Goal: Information Seeking & Learning: Learn about a topic

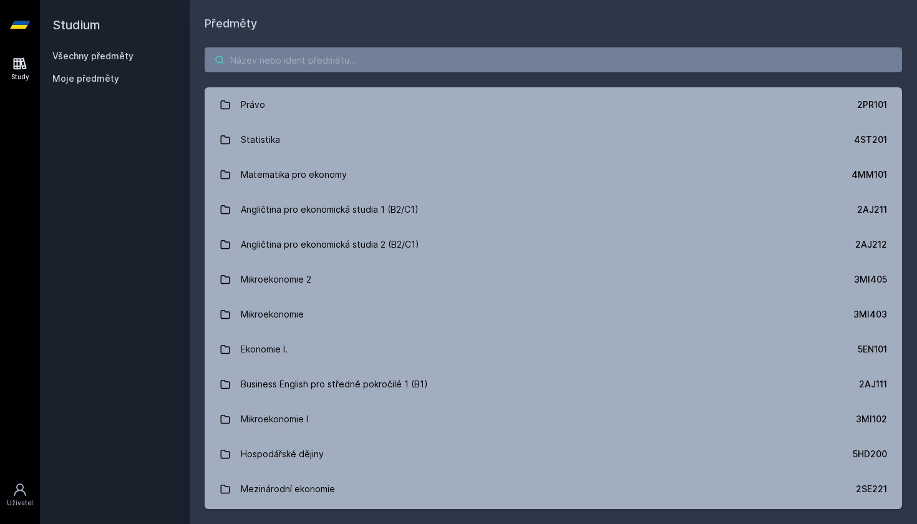
click at [630, 56] on input "search" at bounding box center [553, 59] width 697 height 25
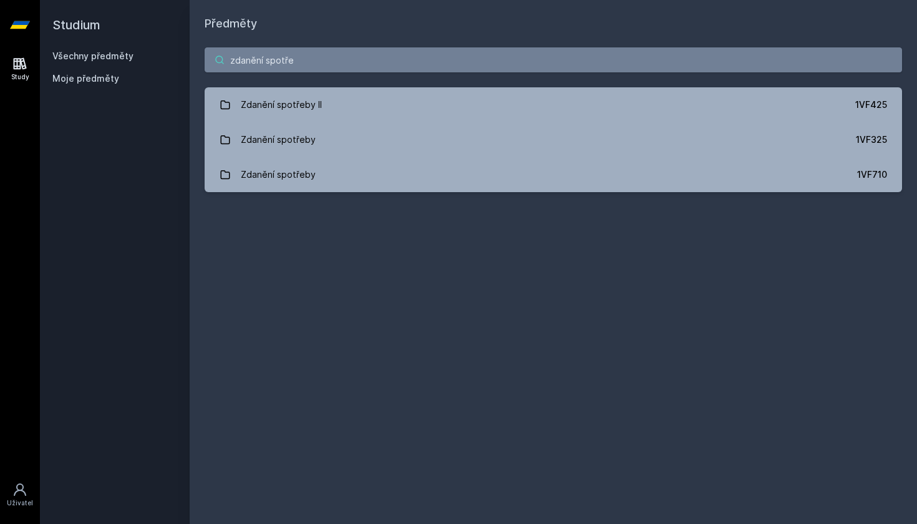
type input "zdanění spotřebitele"
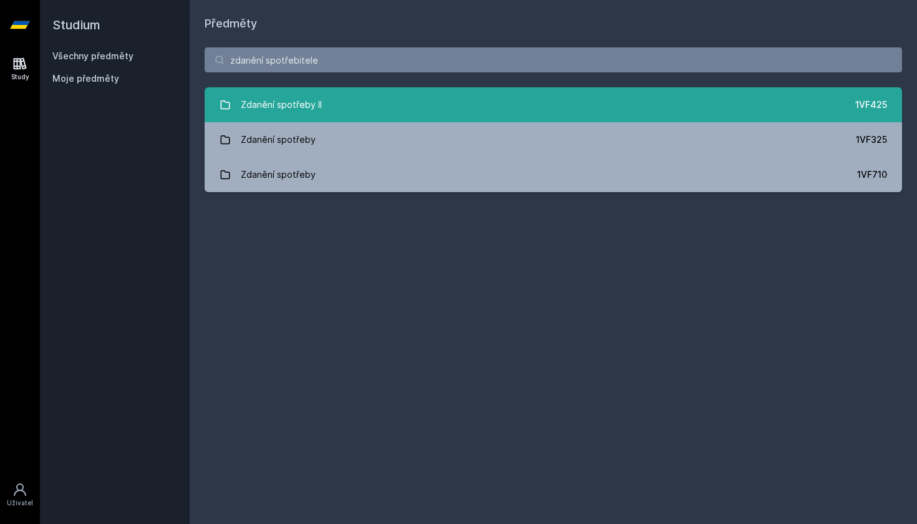
drag, startPoint x: 630, startPoint y: 56, endPoint x: 345, endPoint y: 109, distance: 289.9
click at [345, 109] on link "Zdanění spotřeby II 1VF425" at bounding box center [553, 104] width 697 height 35
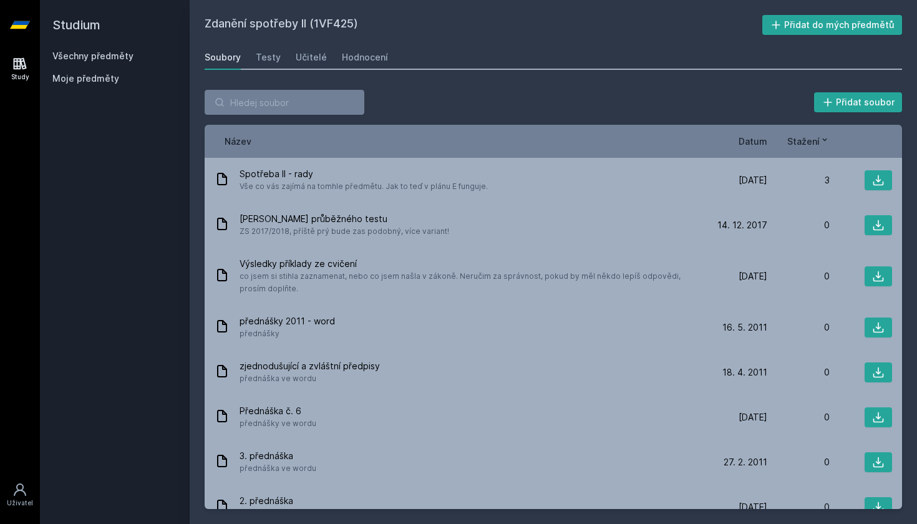
click at [752, 142] on span "Datum" at bounding box center [752, 141] width 29 height 13
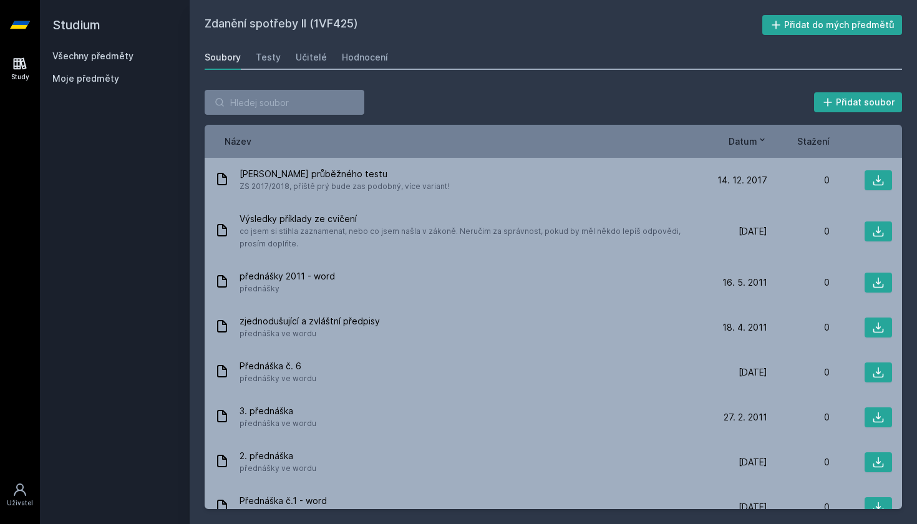
drag, startPoint x: 316, startPoint y: 23, endPoint x: 356, endPoint y: 24, distance: 40.6
click at [356, 24] on h2 "Zdanění spotřeby II (1VF425)" at bounding box center [484, 25] width 558 height 20
copy h2 "1VF425"
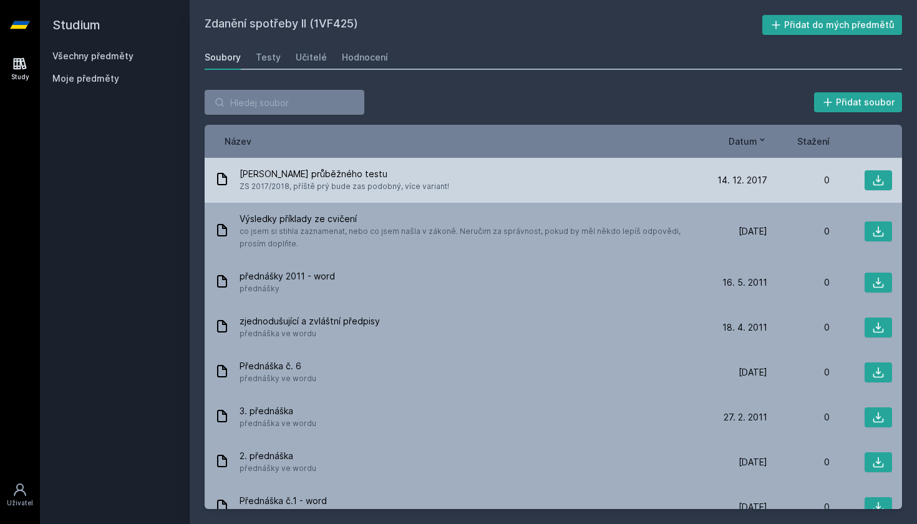
click at [658, 183] on div "[PERSON_NAME] průběžného testu ZS 2017/2018, příště prý bude zas podobný, více …" at bounding box center [460, 180] width 490 height 25
click at [872, 177] on icon at bounding box center [878, 180] width 12 height 12
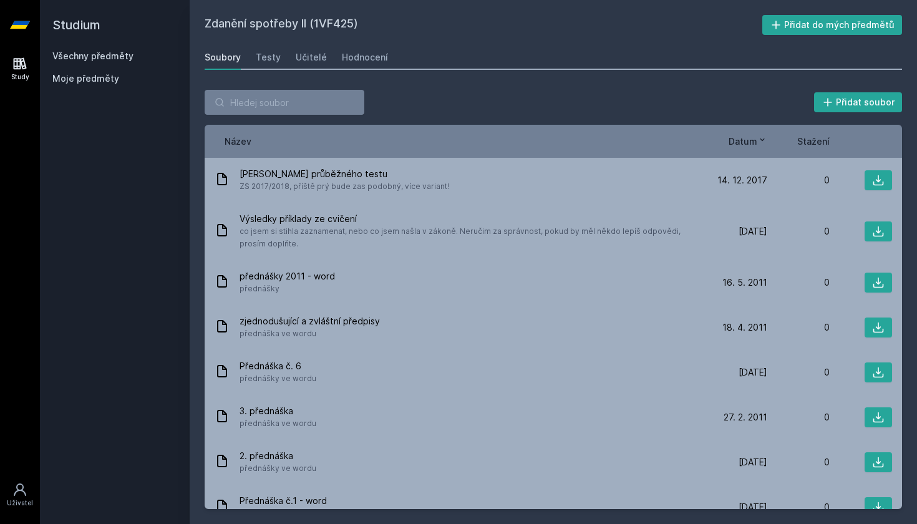
click at [672, 39] on div "Zdanění spotřeby II (1VF425) Přidat do mých předmětů [GEOGRAPHIC_DATA] Testy Uč…" at bounding box center [553, 262] width 697 height 494
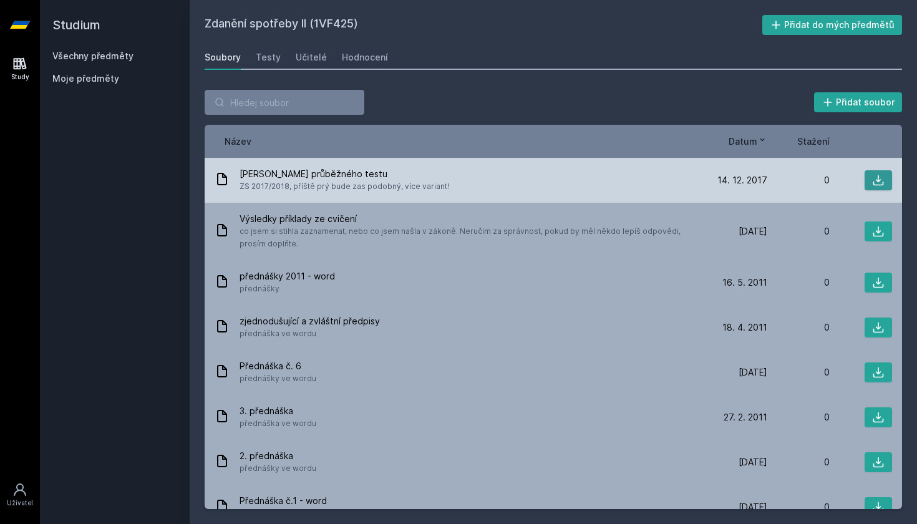
click at [878, 182] on icon at bounding box center [878, 180] width 11 height 11
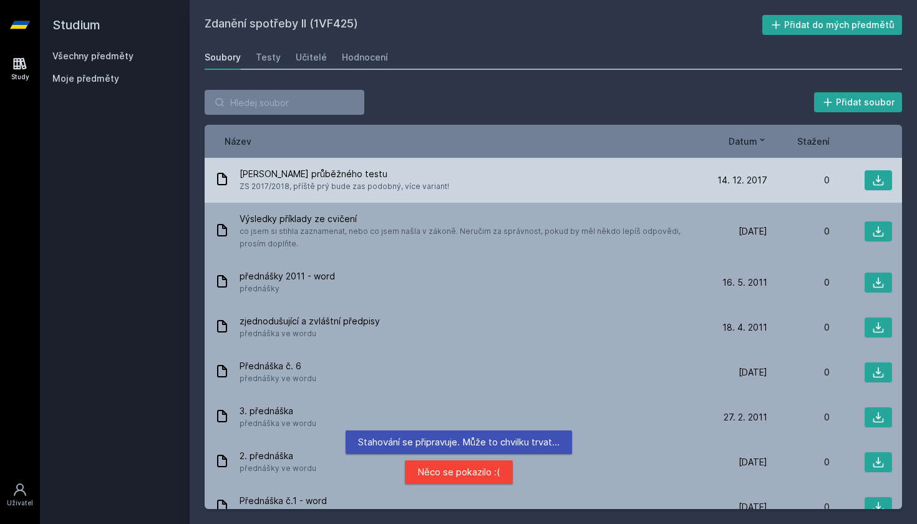
click at [349, 164] on div "[PERSON_NAME] průběžného testu ZS 2017/2018, příště prý bude zas podobný, více …" at bounding box center [553, 180] width 697 height 45
